Goal: Transaction & Acquisition: Purchase product/service

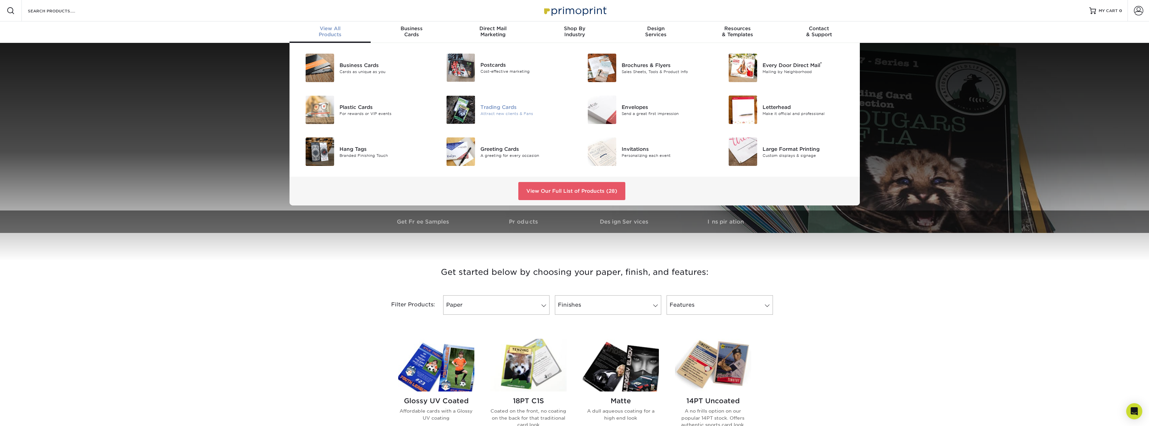
click at [488, 106] on div "Trading Cards" at bounding box center [524, 106] width 89 height 7
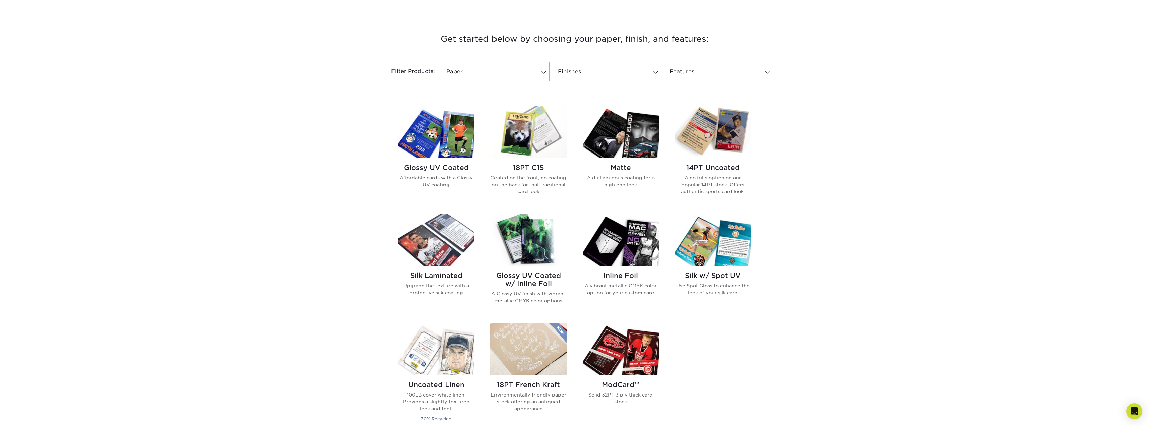
scroll to position [235, 0]
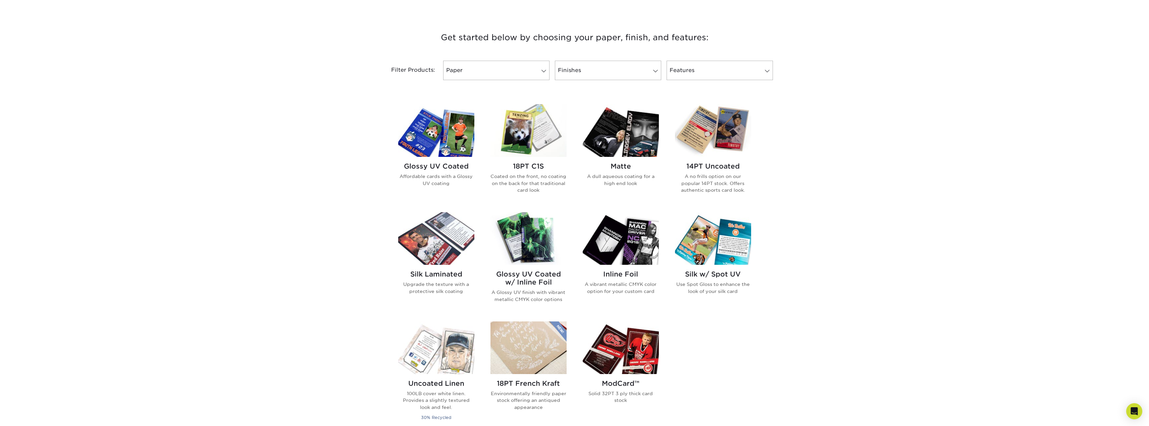
click at [438, 128] on img at bounding box center [436, 130] width 76 height 53
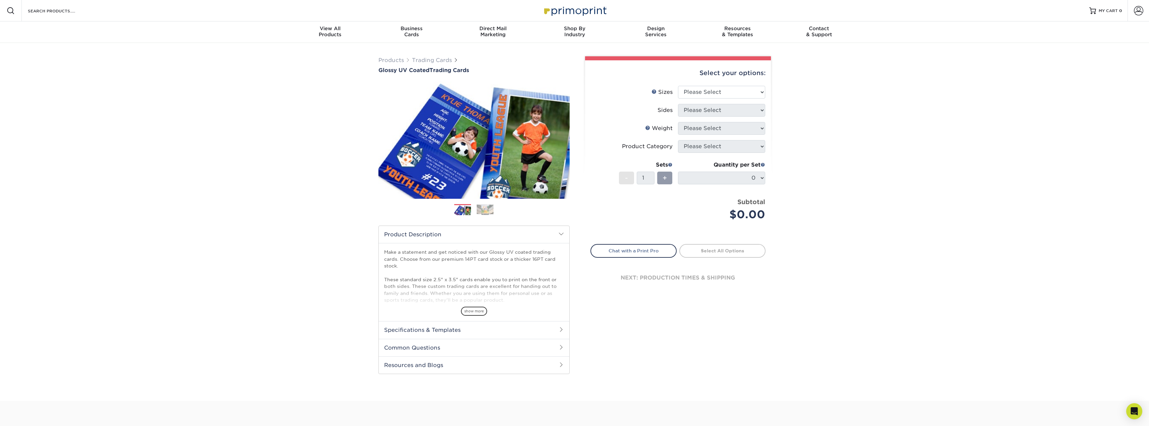
click at [480, 211] on img at bounding box center [485, 210] width 17 height 10
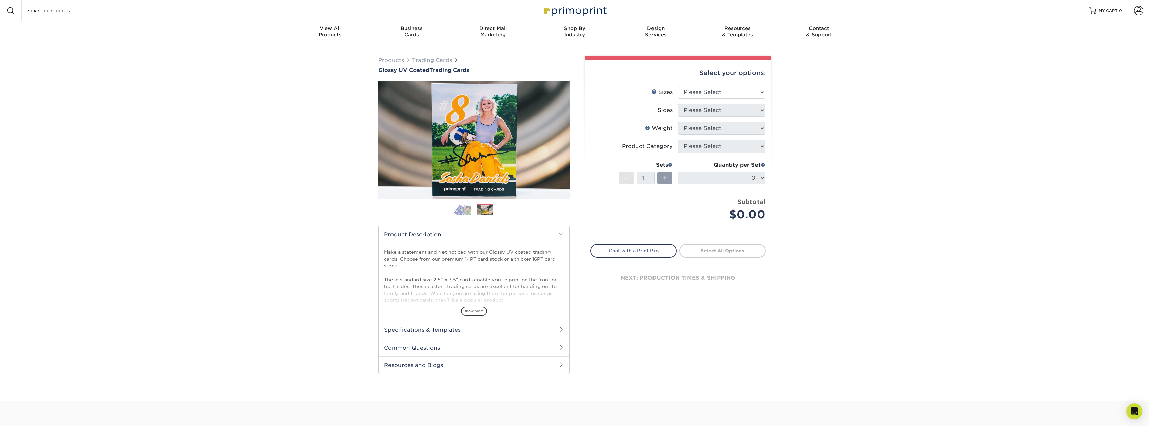
click at [462, 211] on img at bounding box center [462, 210] width 17 height 12
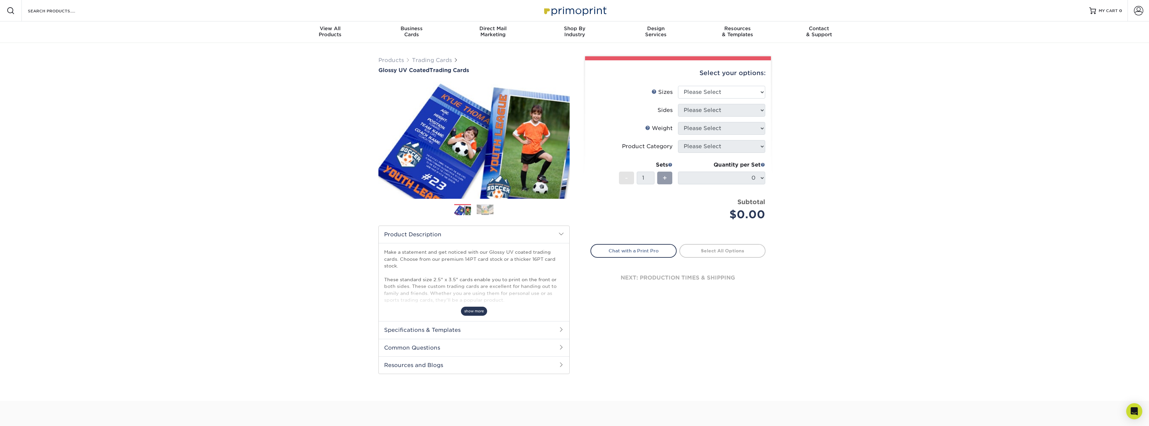
click at [476, 309] on span "show more" at bounding box center [474, 311] width 26 height 9
click at [733, 94] on select "Please Select 2.5" x 3.5"" at bounding box center [721, 92] width 87 height 13
select select "2.50x3.50"
click at [678, 86] on select "Please Select 2.5" x 3.5"" at bounding box center [721, 92] width 87 height 13
click at [731, 111] on select "Please Select Print Both Sides Print Front Only" at bounding box center [721, 110] width 87 height 13
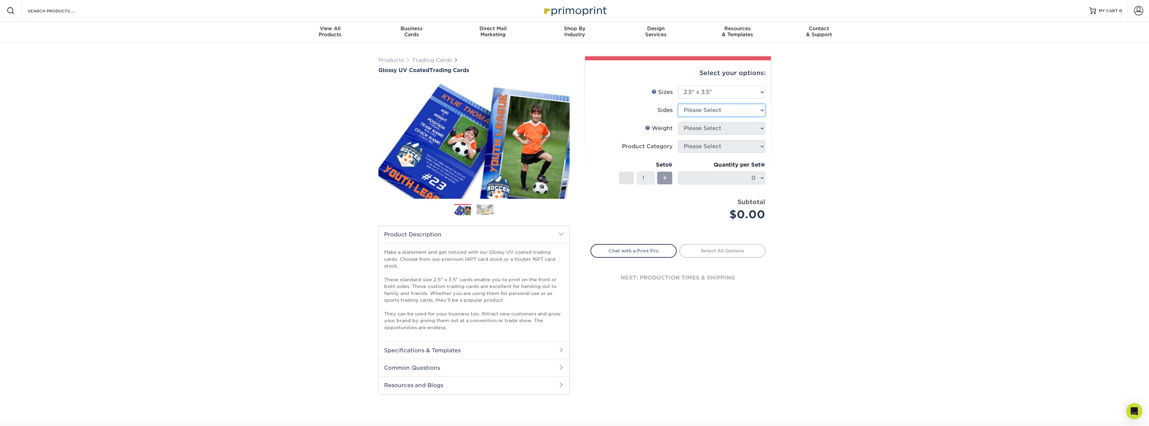
select select "13abbda7-1d64-4f25-8bb2-c179b224825d"
click at [678, 104] on select "Please Select Print Both Sides Print Front Only" at bounding box center [721, 110] width 87 height 13
click at [730, 128] on select "Please Select 16PT 14PT 18PT C1S" at bounding box center [721, 128] width 87 height 13
select select "14PT"
click at [678, 122] on select "Please Select 16PT 14PT 18PT C1S" at bounding box center [721, 128] width 87 height 13
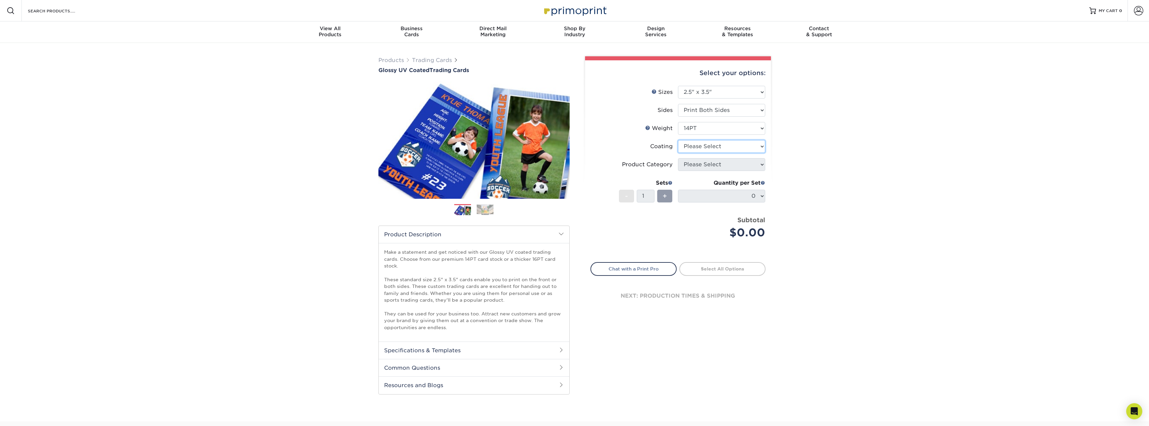
click at [727, 148] on select at bounding box center [721, 146] width 87 height 13
select select "ae367451-b2b8-45df-a344-0f05b6a12993"
click at [678, 140] on select at bounding box center [721, 146] width 87 height 13
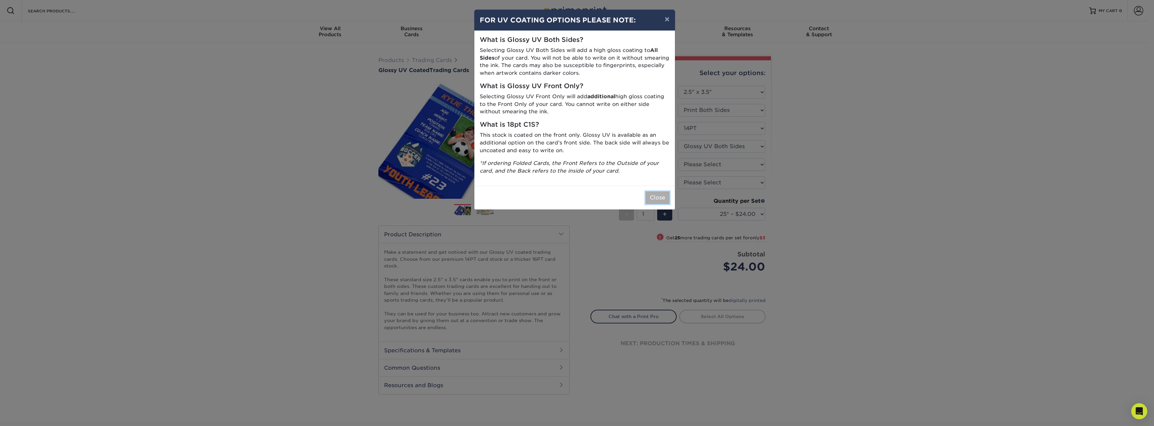
click at [652, 195] on button "Close" at bounding box center [657, 198] width 24 height 13
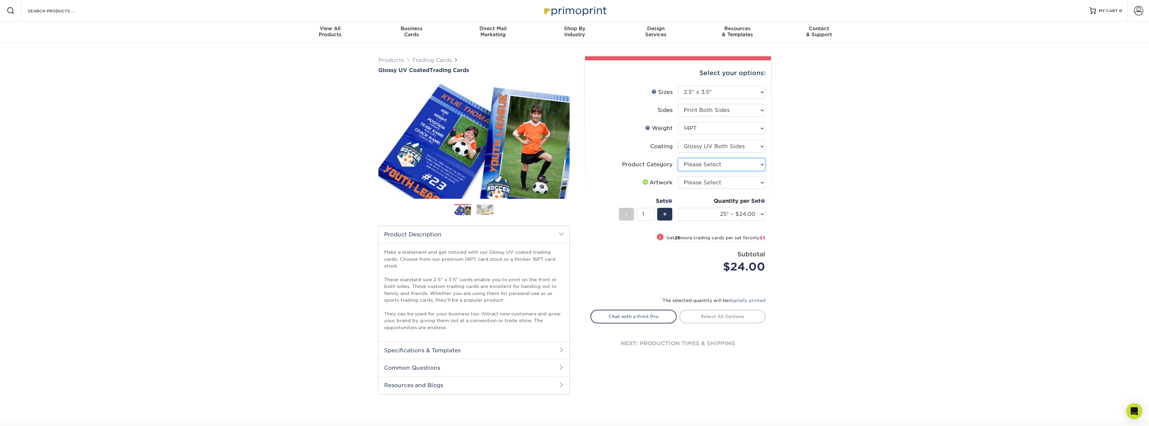
click at [721, 164] on select "Please Select Trading Cards" at bounding box center [721, 164] width 87 height 13
select select "c2f9bce9-36c2-409d-b101-c29d9d031e18"
click at [678, 158] on select "Please Select Trading Cards" at bounding box center [721, 164] width 87 height 13
click at [722, 182] on select "Please Select I will upload files I need a design - $100" at bounding box center [721, 182] width 87 height 13
select select "upload"
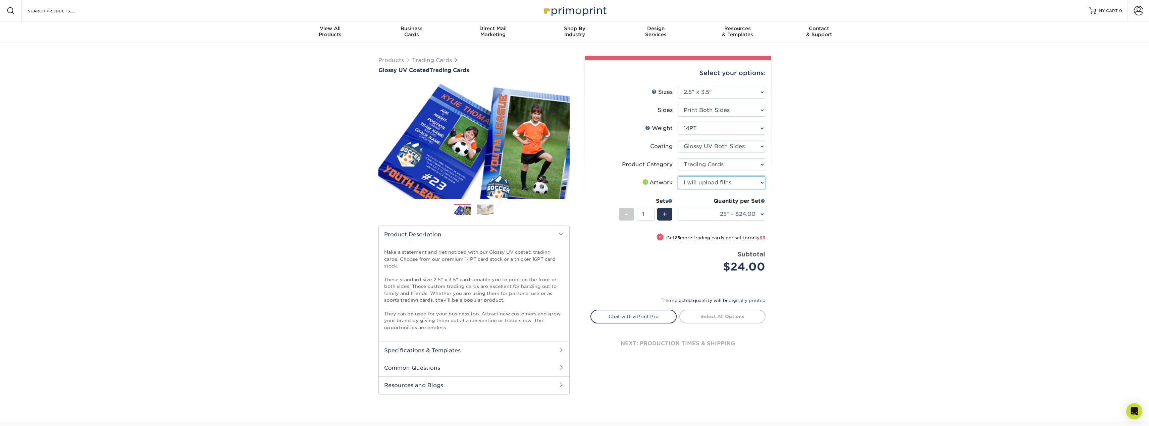
click at [678, 176] on select "Please Select I will upload files I need a design - $100" at bounding box center [721, 182] width 87 height 13
click at [800, 189] on div "Products Trading Cards Glossy UV Coated Trading Cards Previous Next /" at bounding box center [574, 232] width 1149 height 379
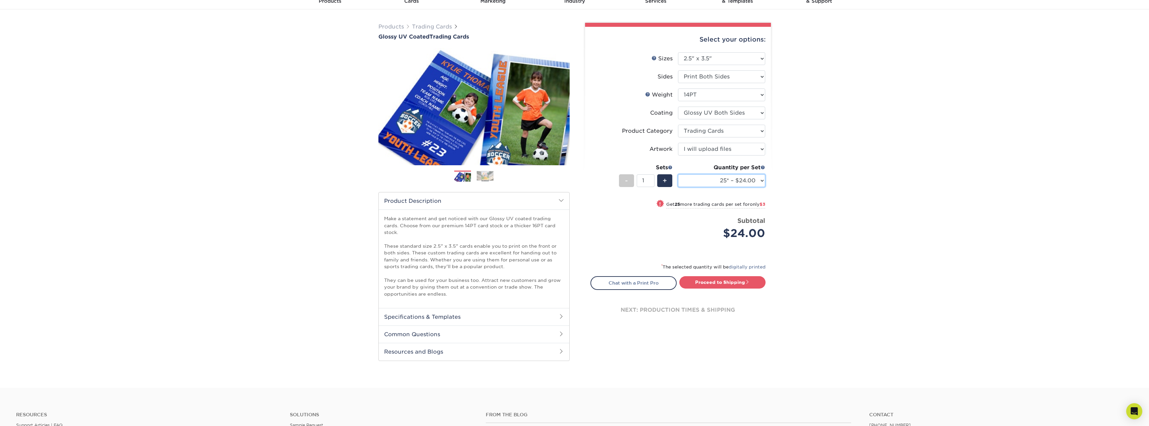
click at [760, 181] on select "25* – $24.00 50* – $27.00 75* – $34.00 100* – $37.00 250* – $48.00 500 – $59.00…" at bounding box center [721, 180] width 87 height 13
select select "20000 – $757.00"
click at [678, 174] on select "25* – $24.00 50* – $27.00 75* – $34.00 100* – $37.00 250* – $48.00 500 – $59.00…" at bounding box center [721, 180] width 87 height 13
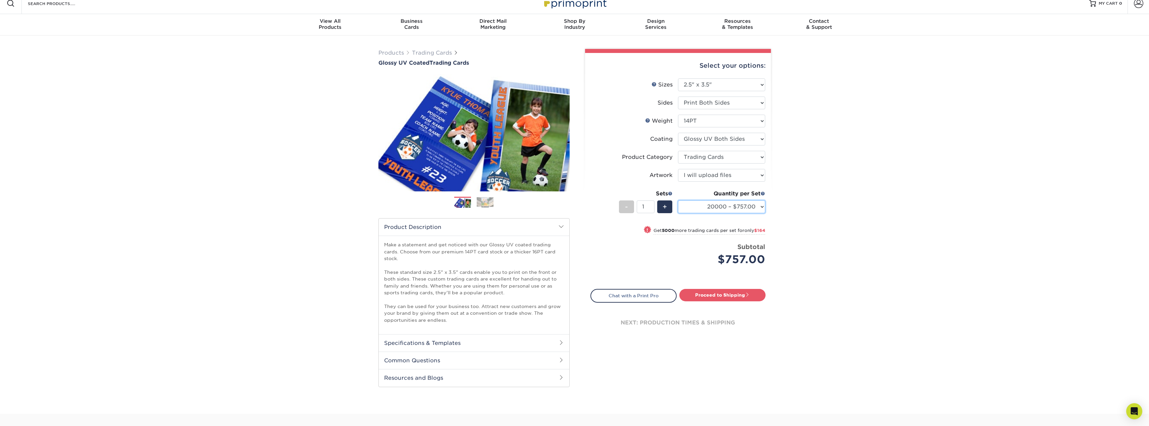
scroll to position [0, 0]
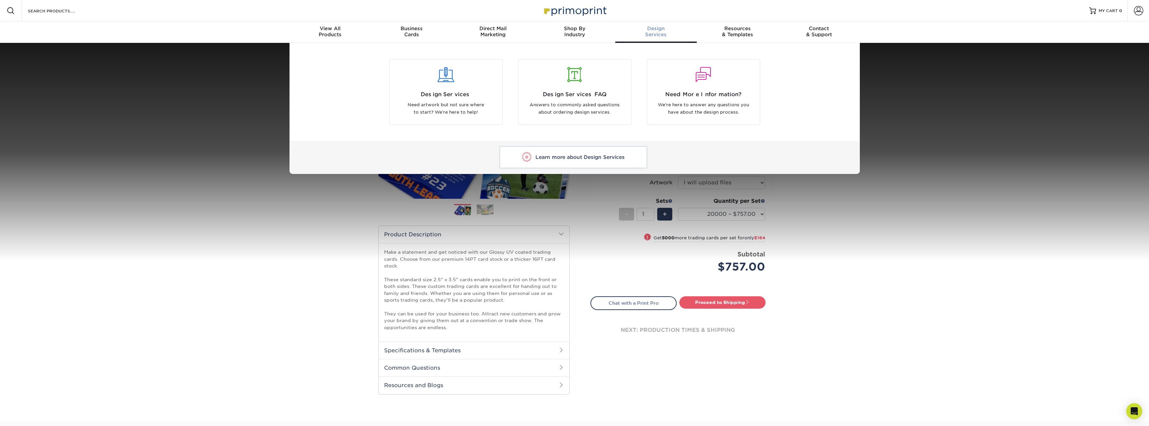
click at [256, 162] on div "Design Services Need artwork but not sure where to start? We're here to help! D…" at bounding box center [574, 108] width 1149 height 131
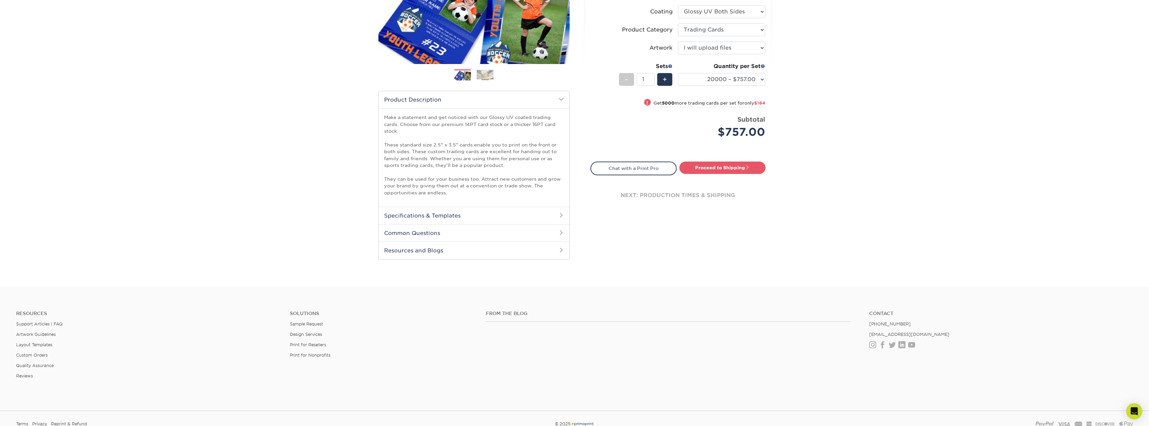
scroll to position [192, 0]
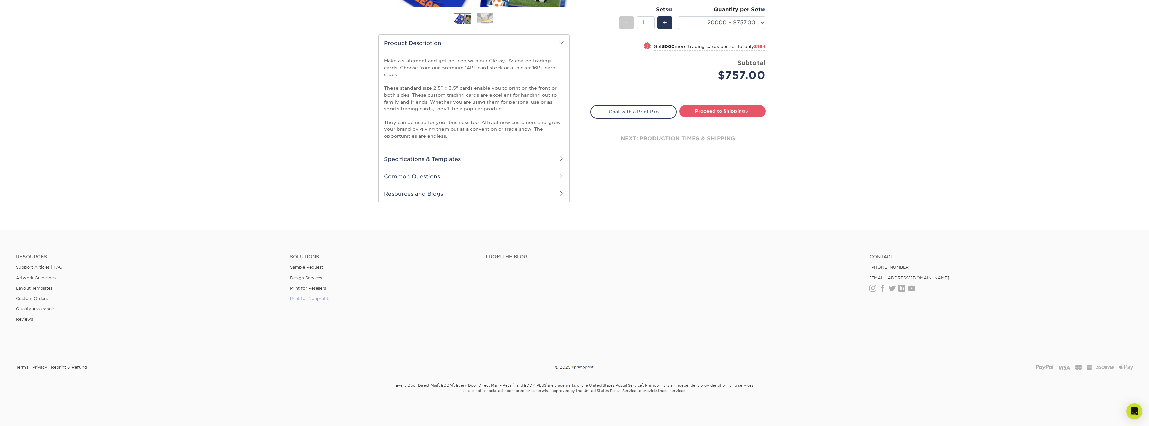
click at [295, 299] on link "Print for Nonprofits" at bounding box center [310, 298] width 41 height 5
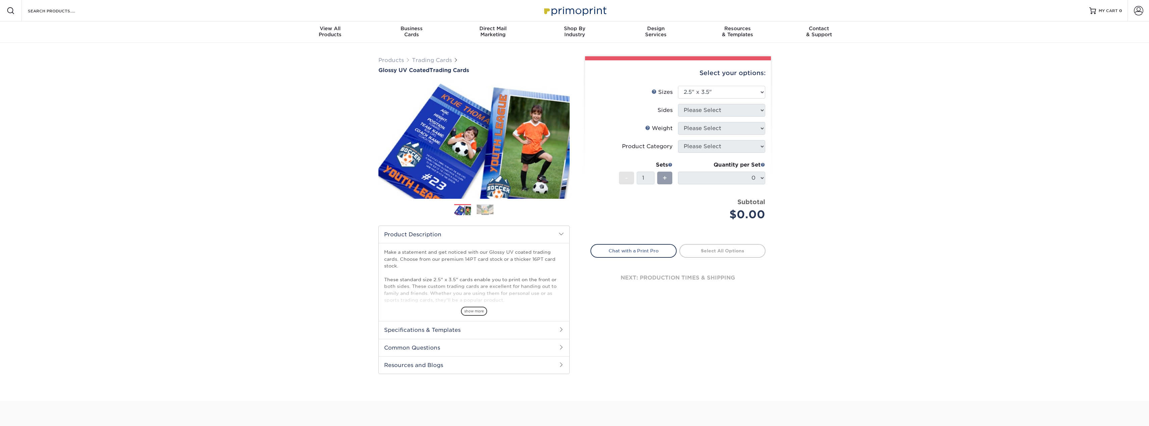
select select "2.50x3.50"
